Goal: Find specific page/section: Find specific page/section

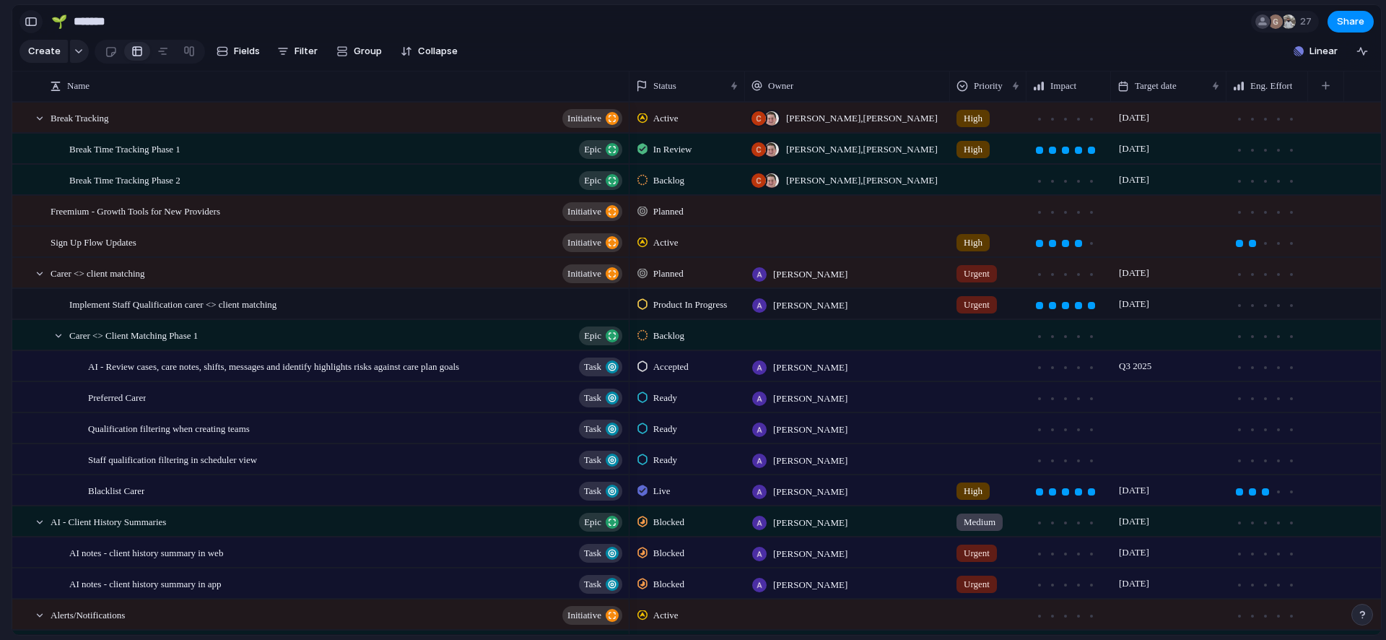
click at [32, 24] on div "button" at bounding box center [31, 22] width 13 height 10
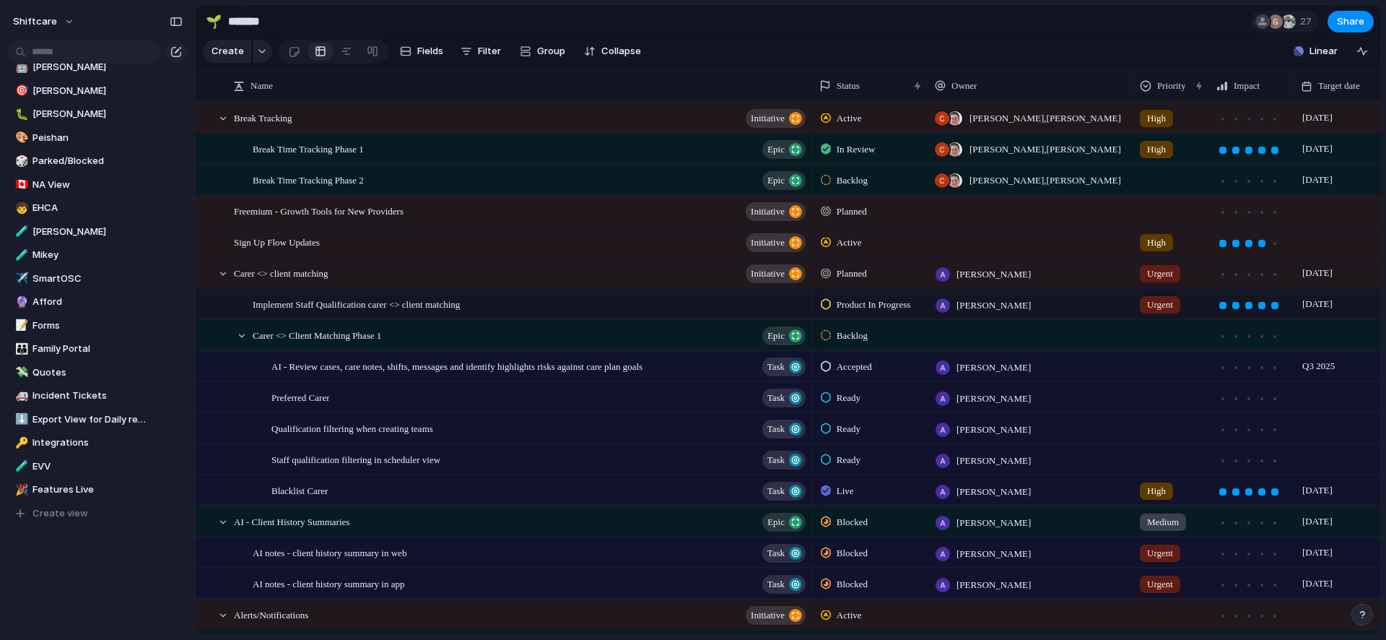
scroll to position [401, 0]
click at [48, 297] on span "Afford" at bounding box center [89, 300] width 114 height 14
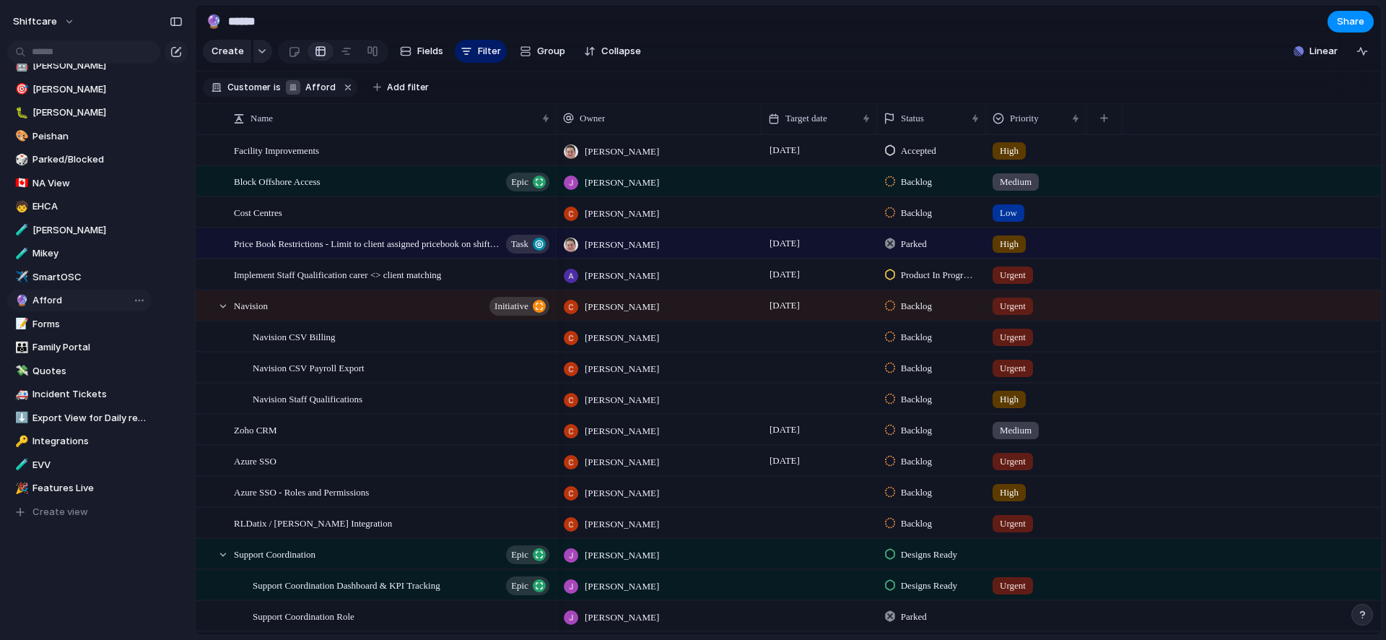
type input "******"
